Goal: Task Accomplishment & Management: Manage account settings

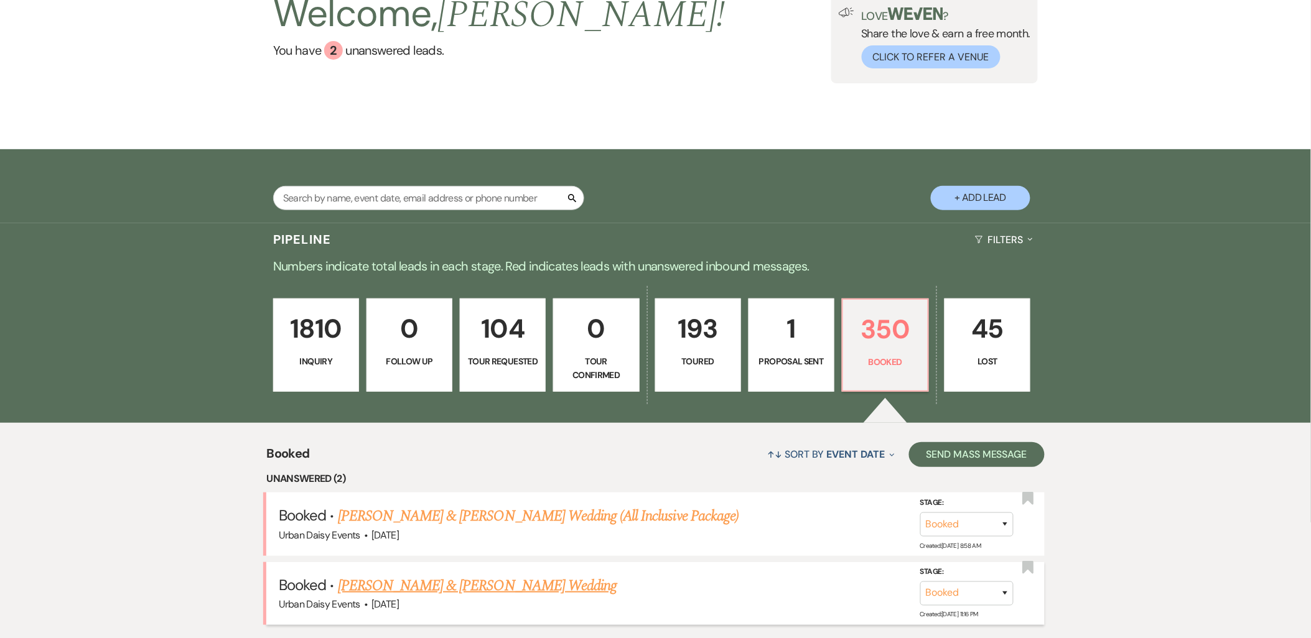
scroll to position [276, 0]
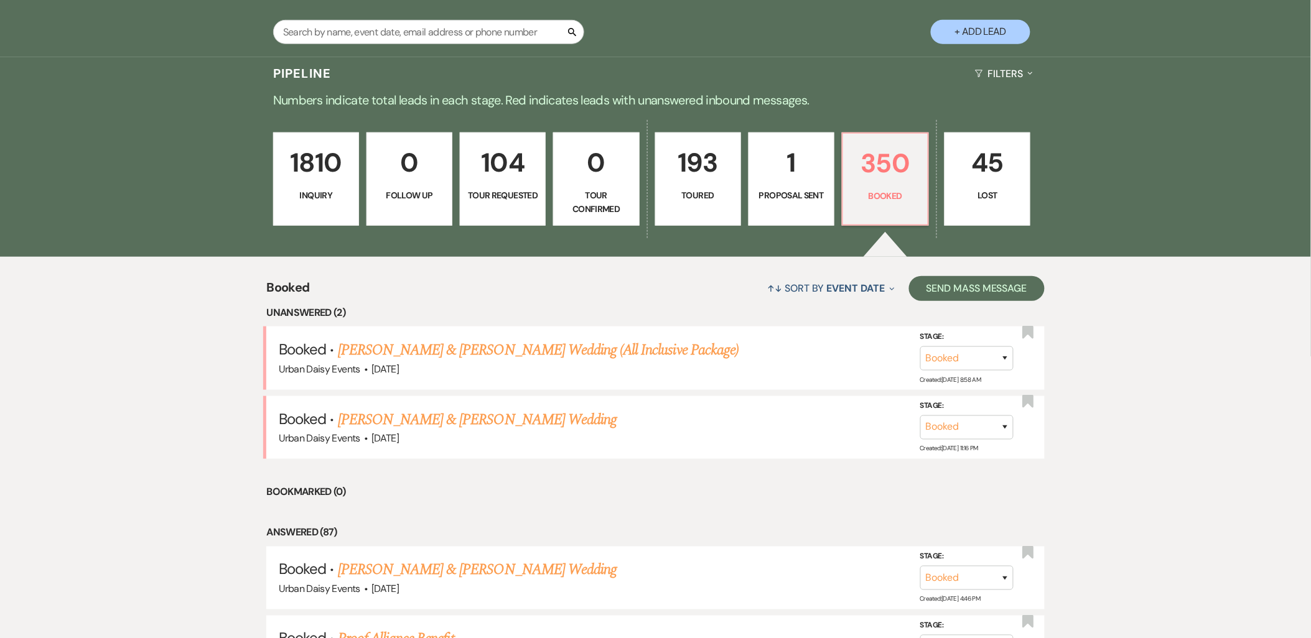
click at [463, 412] on link "[PERSON_NAME] & [PERSON_NAME] Wedding" at bounding box center [477, 420] width 279 height 22
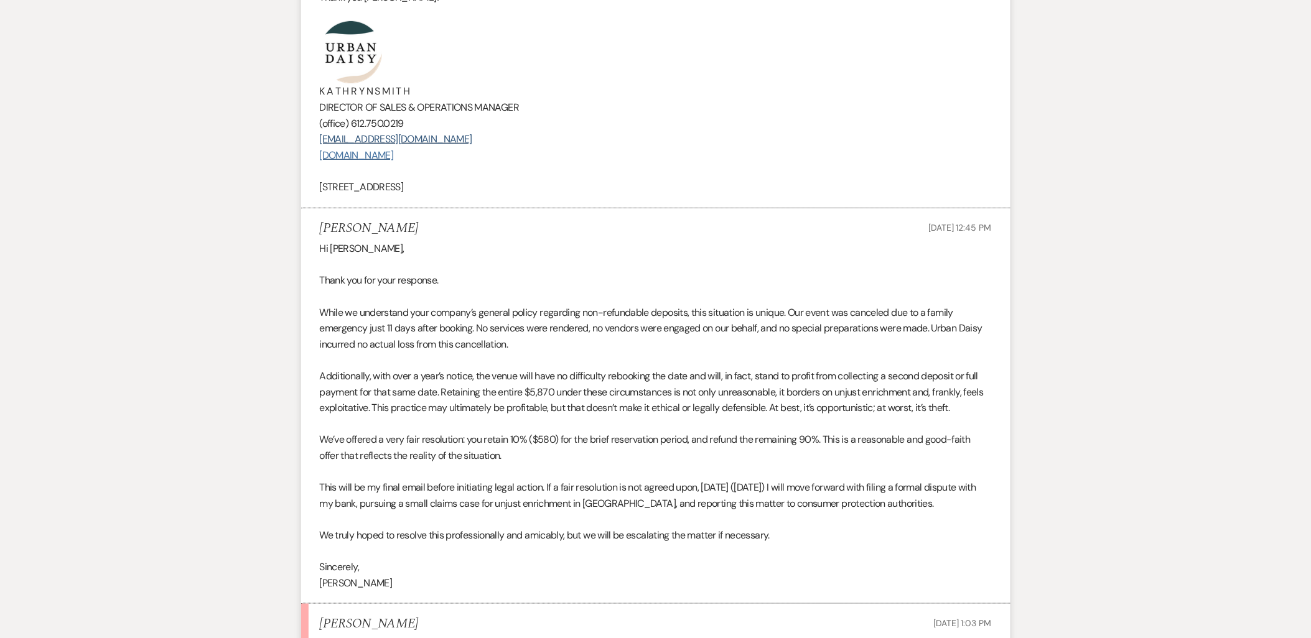
scroll to position [2074, 0]
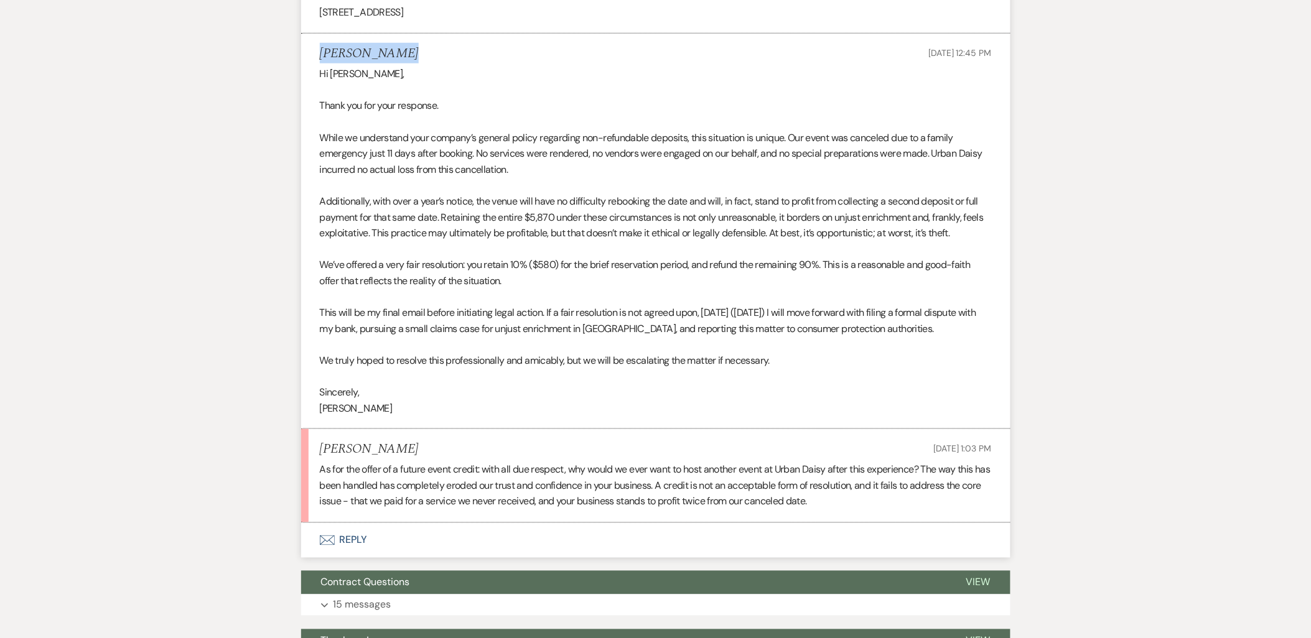
drag, startPoint x: 404, startPoint y: 65, endPoint x: 313, endPoint y: 65, distance: 91.5
click at [313, 65] on li "Taylor Clarke Sep 11, 2025, 12:45 PM Hi Kathryn, Thank you for your response. W…" at bounding box center [655, 232] width 709 height 396
copy h5 "Taylor Clarke"
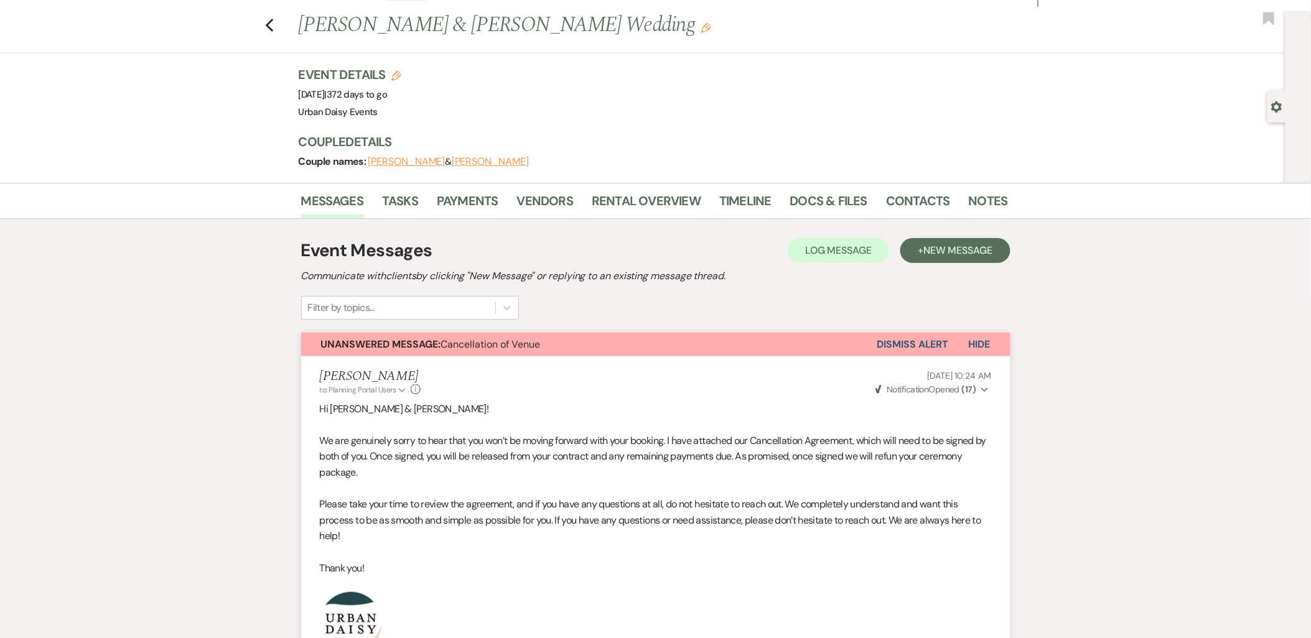
scroll to position [0, 0]
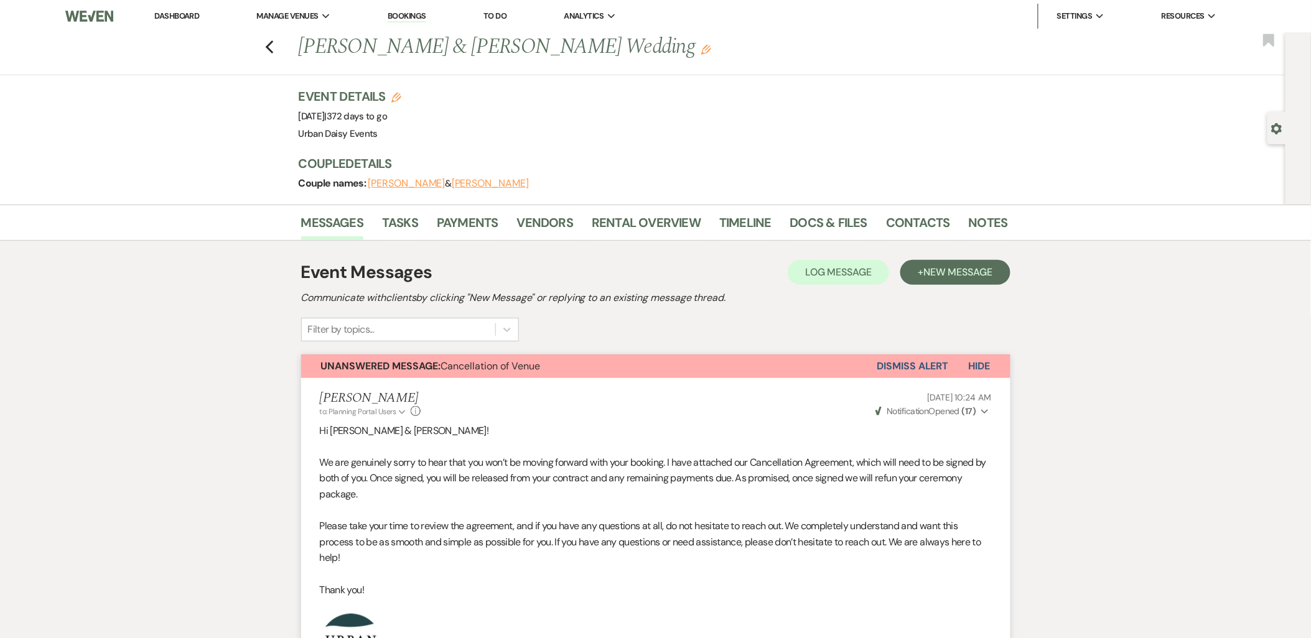
click at [164, 15] on link "Dashboard" at bounding box center [176, 16] width 45 height 11
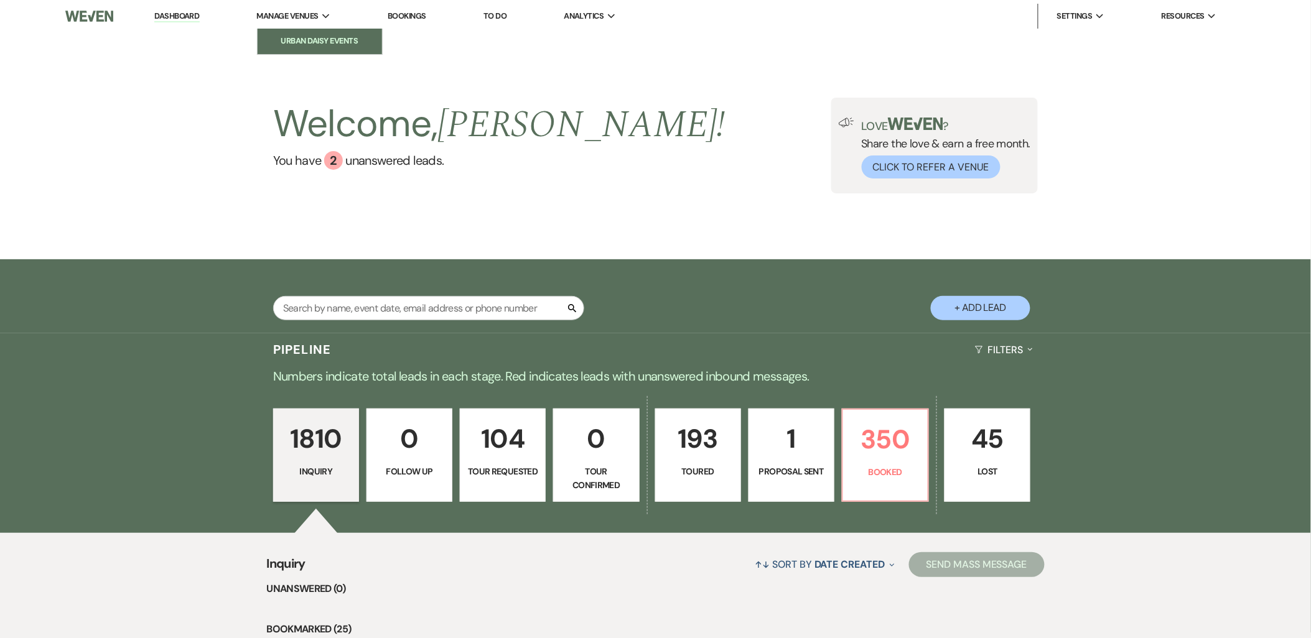
click at [274, 42] on li "Urban Daisy Events" at bounding box center [320, 41] width 112 height 12
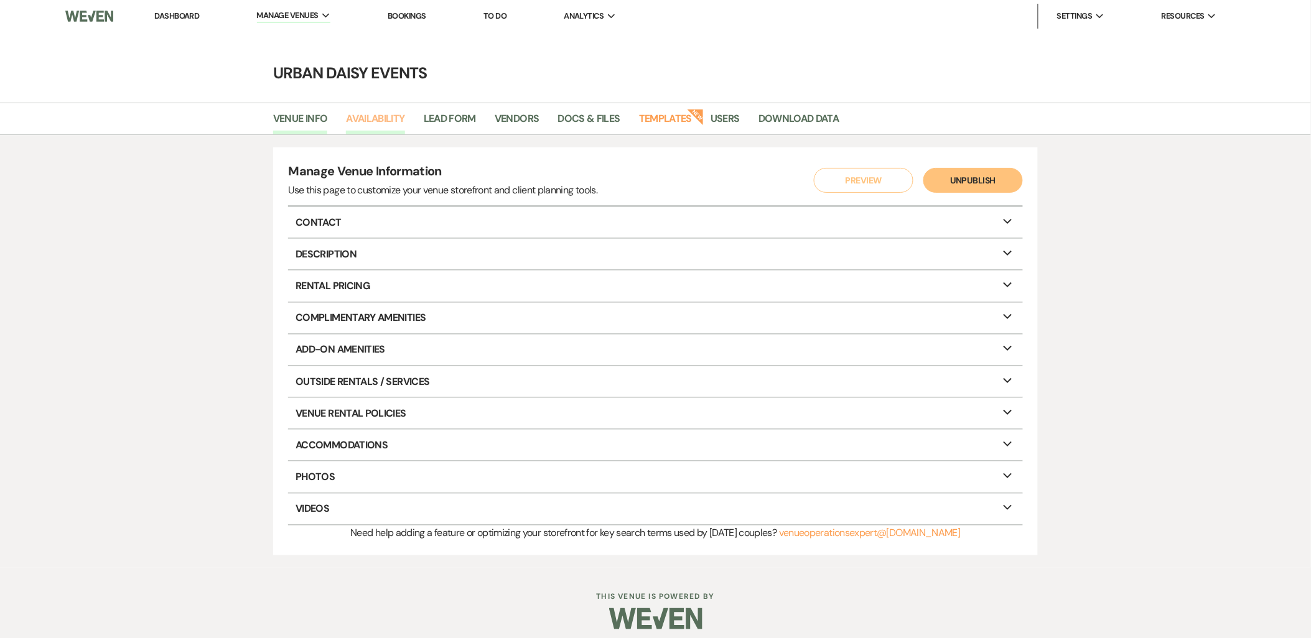
click at [375, 121] on link "Availability" at bounding box center [375, 123] width 58 height 24
select select "2"
select select "2026"
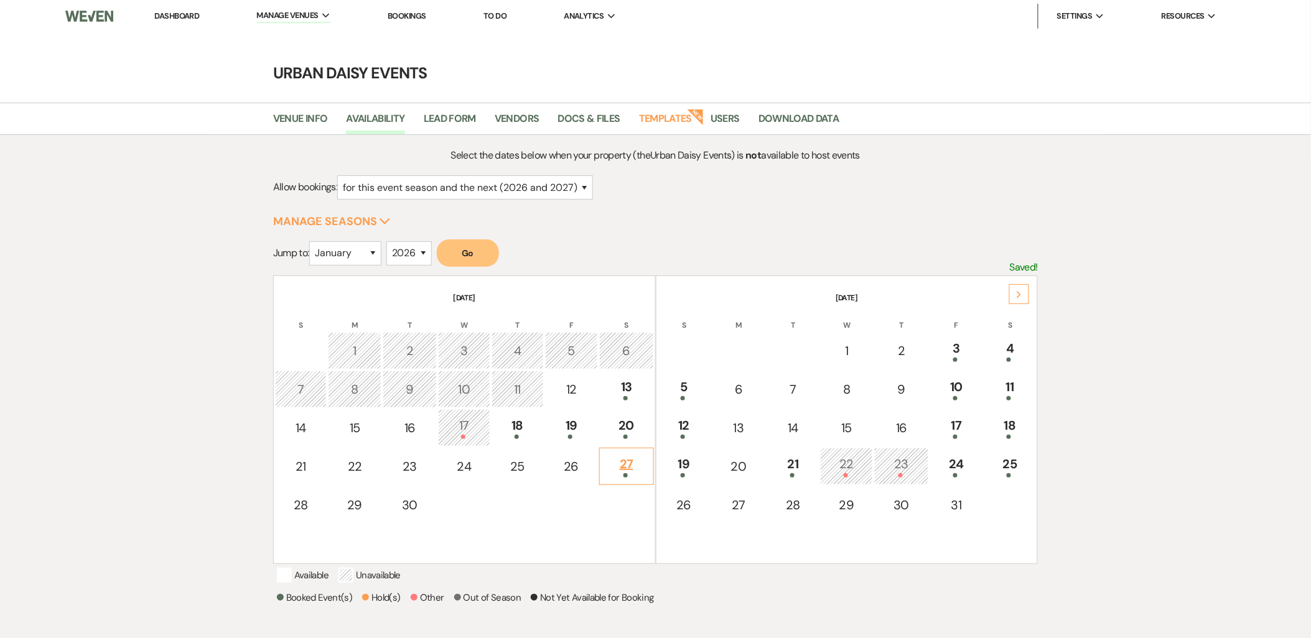
click at [621, 478] on td "27" at bounding box center [626, 466] width 54 height 37
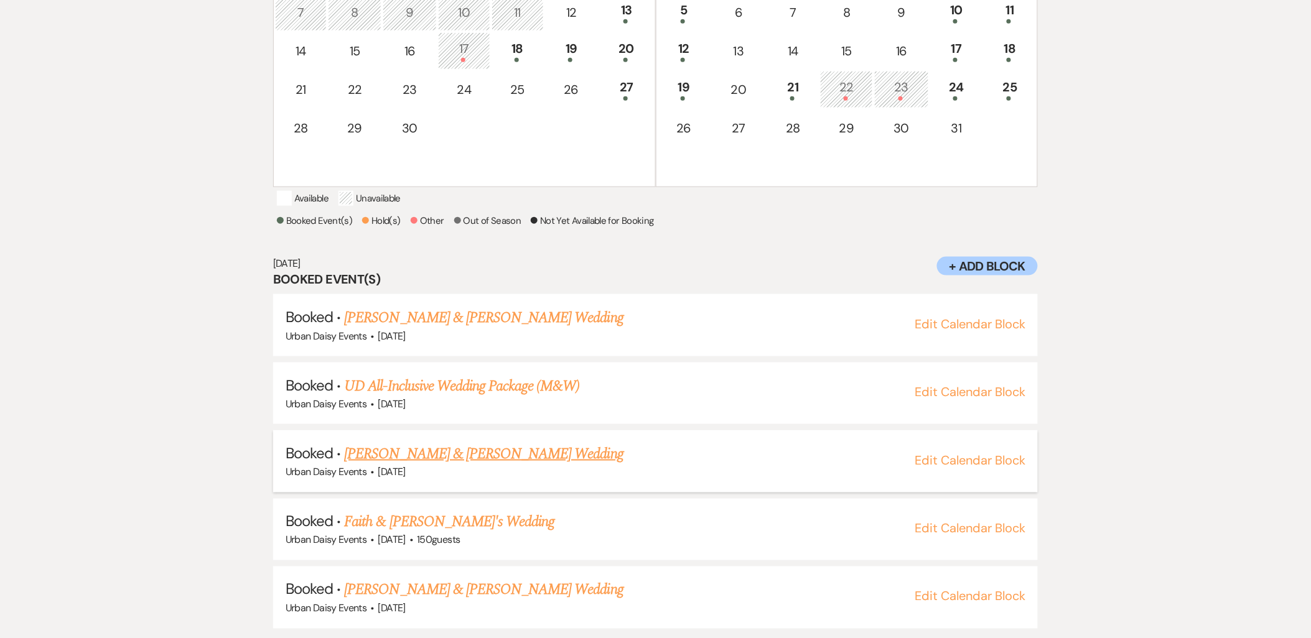
scroll to position [388, 0]
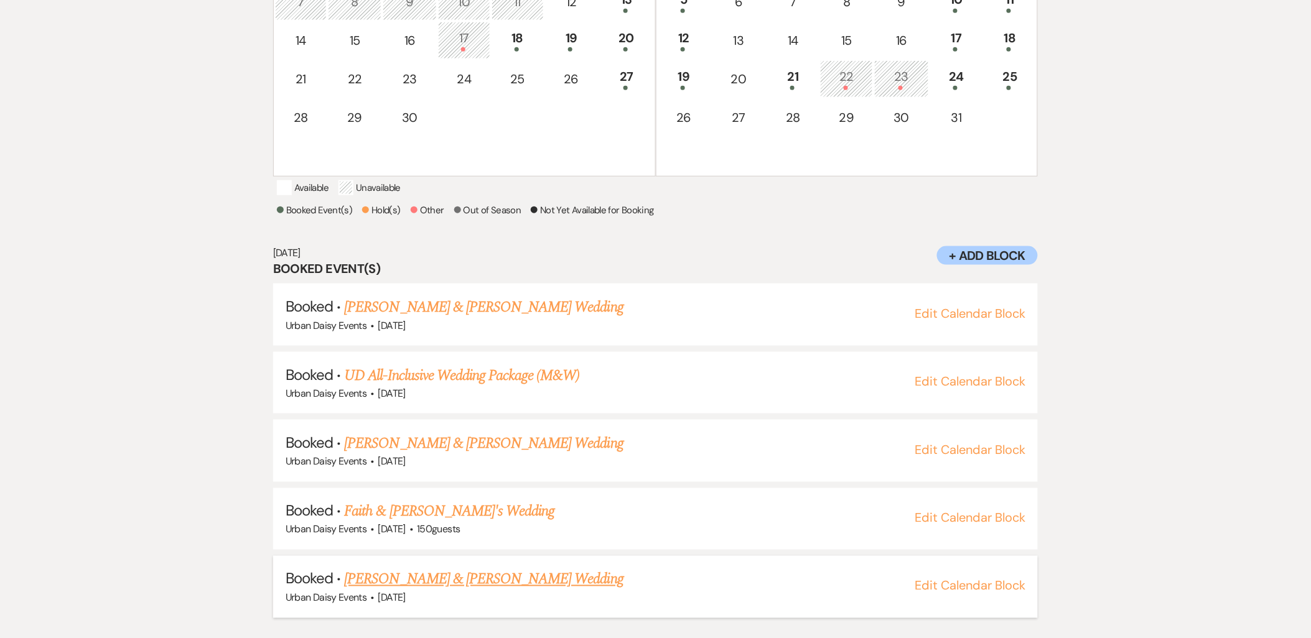
click at [436, 579] on link "[PERSON_NAME] & [PERSON_NAME] Wedding" at bounding box center [483, 580] width 279 height 22
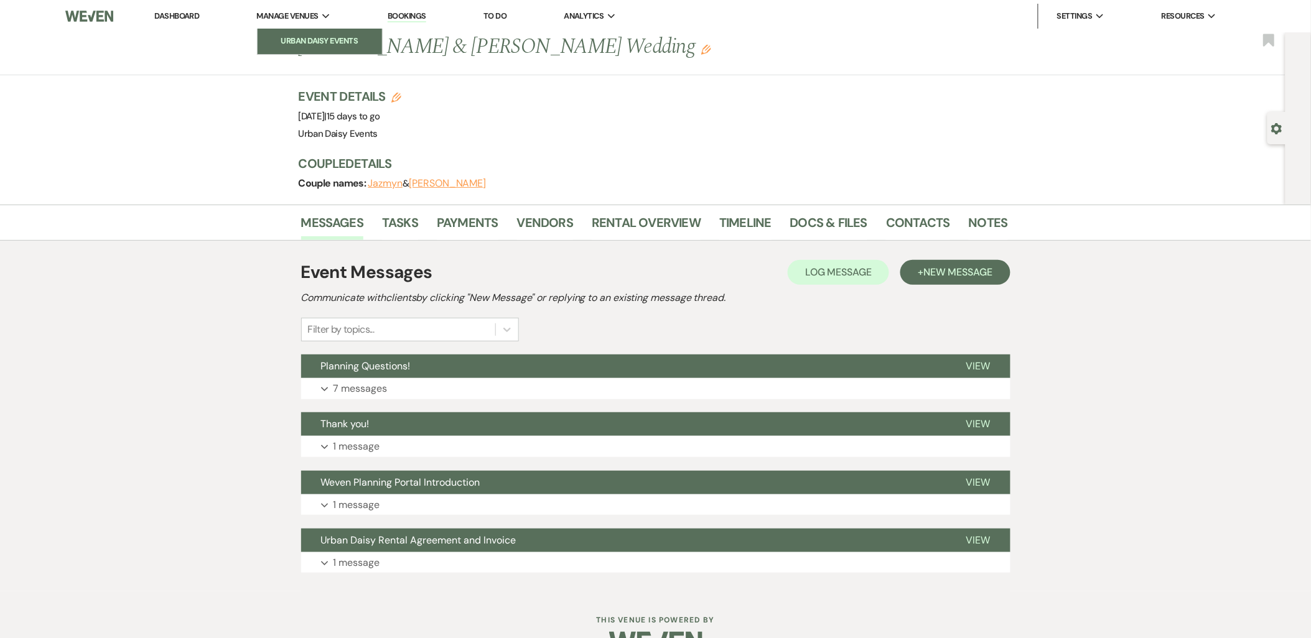
click at [312, 44] on li "Urban Daisy Events" at bounding box center [320, 41] width 112 height 12
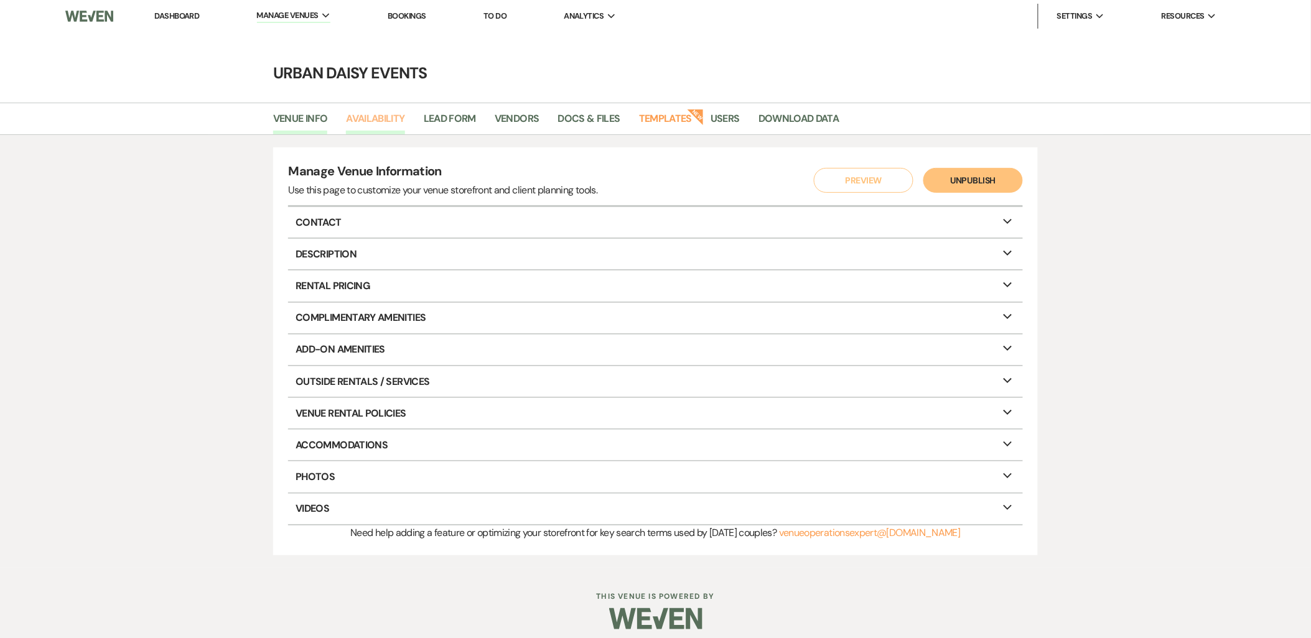
click at [357, 111] on link "Availability" at bounding box center [375, 123] width 58 height 24
select select "2"
select select "2026"
